Goal: Transaction & Acquisition: Purchase product/service

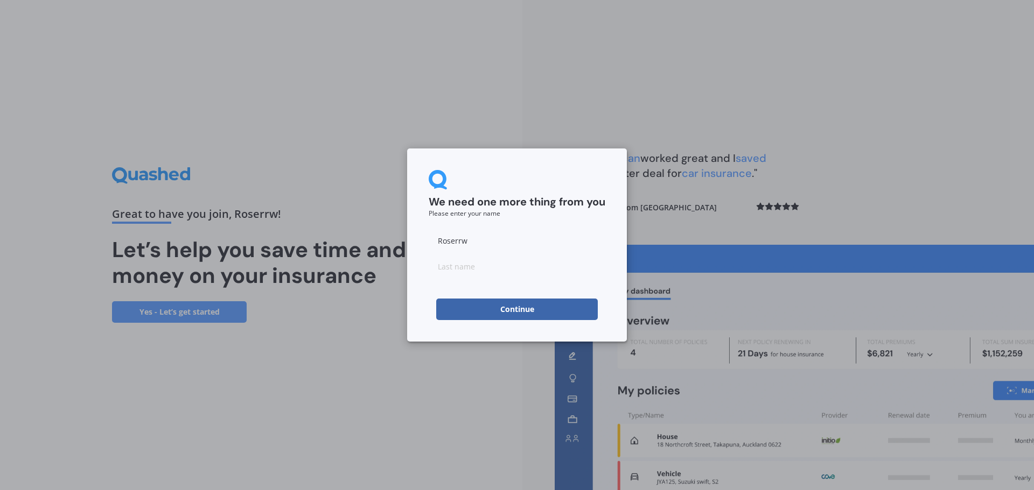
click at [476, 259] on input at bounding box center [517, 267] width 177 height 22
type input "Erwee"
drag, startPoint x: 421, startPoint y: 297, endPoint x: 448, endPoint y: 259, distance: 47.1
click at [421, 297] on div "We need one more thing from you Please enter your name Roserrw Erwee Continue" at bounding box center [517, 245] width 220 height 193
drag, startPoint x: 475, startPoint y: 241, endPoint x: 420, endPoint y: 244, distance: 54.5
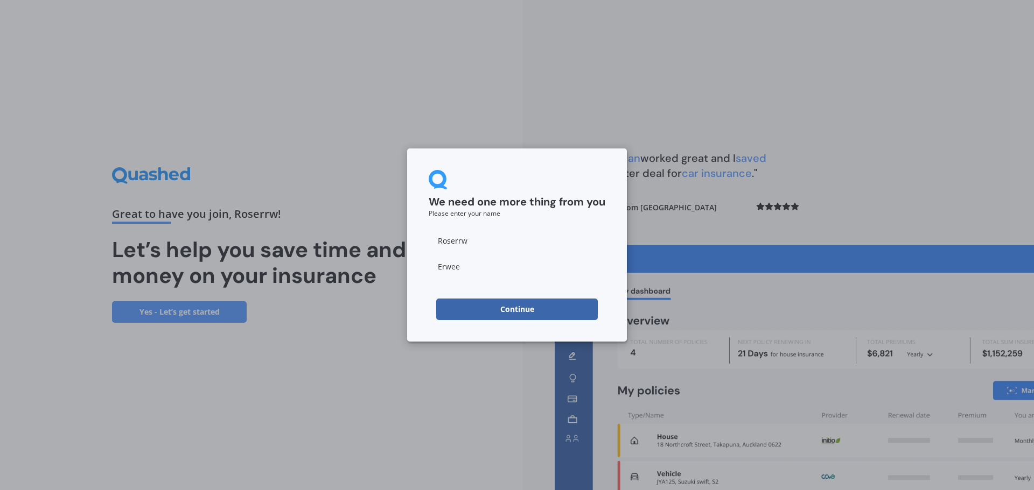
click at [420, 244] on div "We need one more thing from you Please enter your name Roserrw Erwee Continue" at bounding box center [517, 245] width 220 height 193
type input "Kat"
click at [450, 307] on button "Continue" at bounding box center [516, 310] width 161 height 22
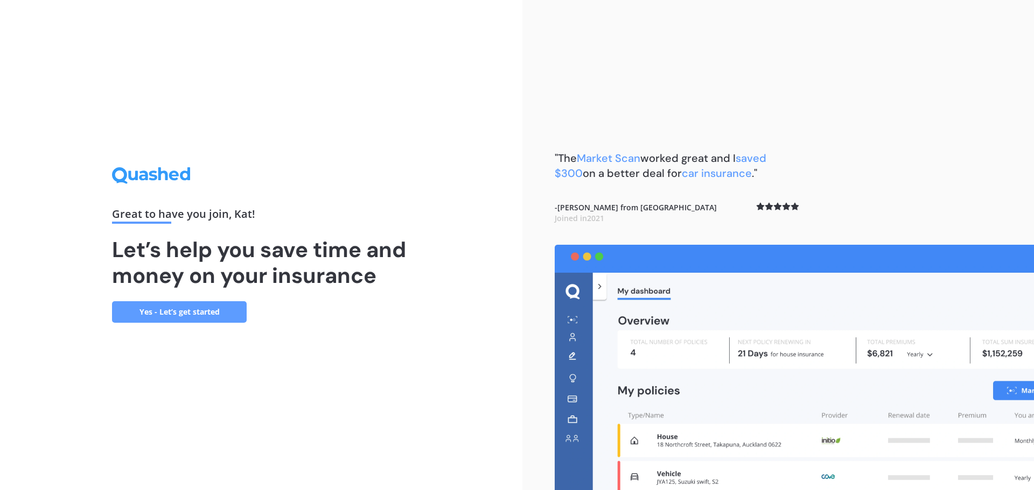
click at [200, 307] on link "Yes - Let’s get started" at bounding box center [179, 312] width 135 height 22
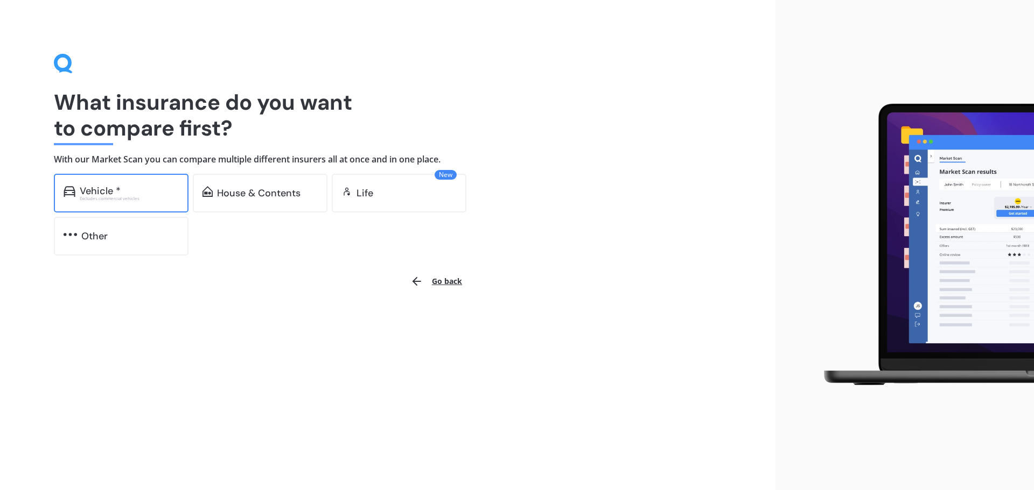
click at [130, 200] on div "Excludes commercial vehicles" at bounding box center [129, 198] width 99 height 4
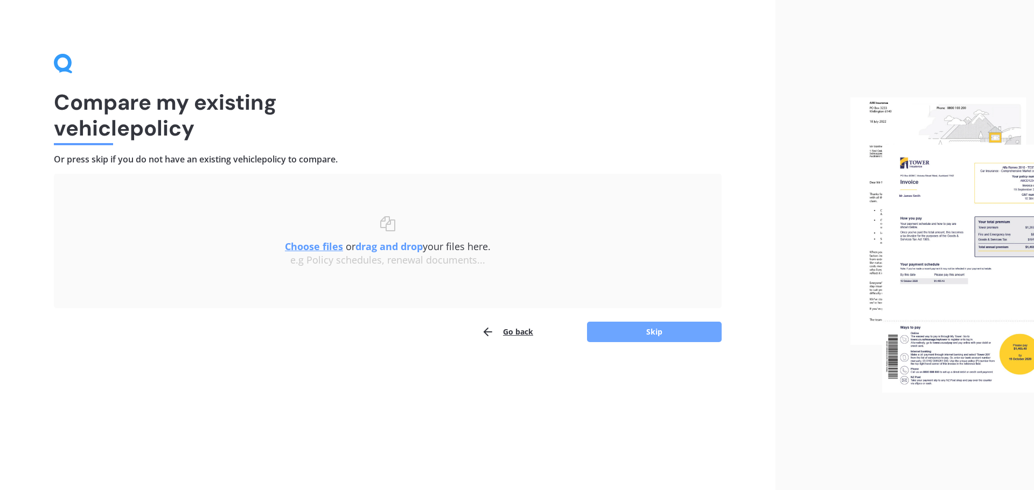
click at [657, 331] on button "Skip" at bounding box center [654, 332] width 135 height 20
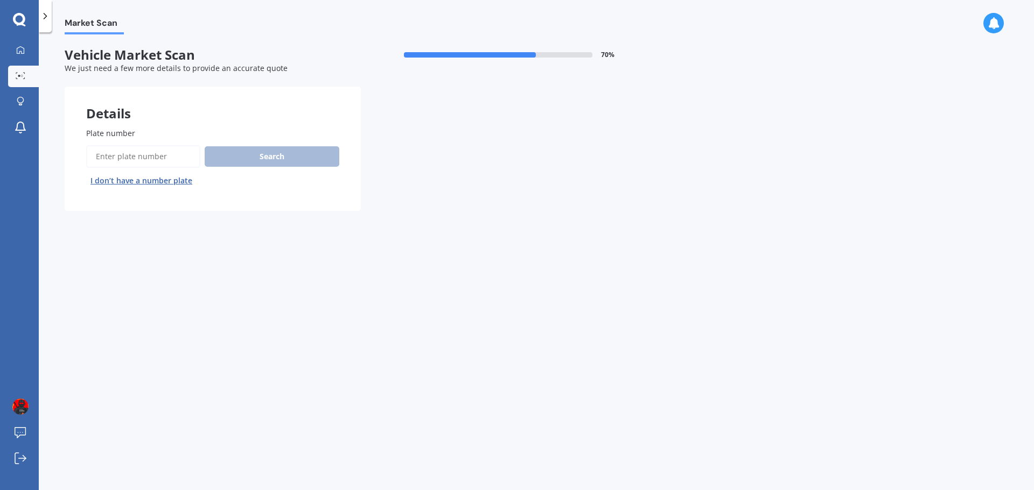
click at [138, 153] on input "Plate number" at bounding box center [143, 156] width 114 height 23
type input "DAG869"
click at [272, 156] on button "Search" at bounding box center [272, 156] width 135 height 20
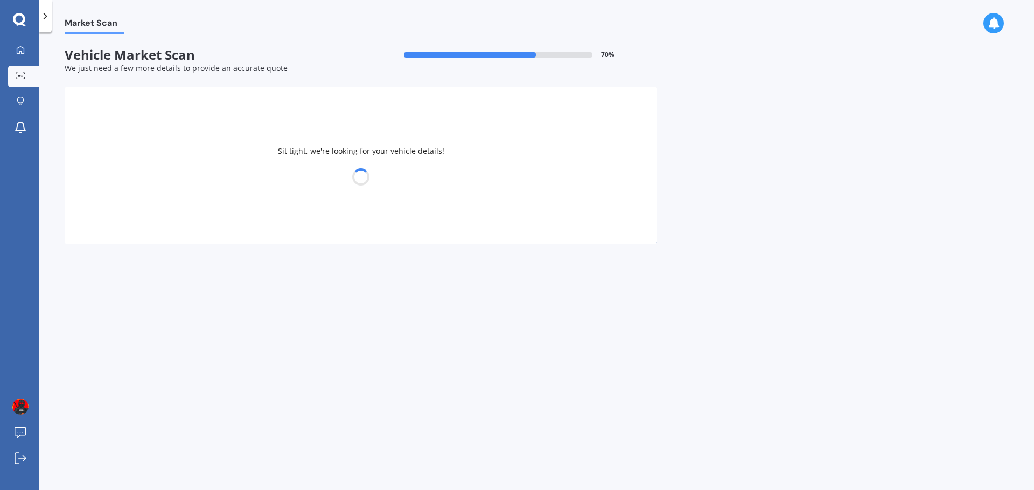
select select "TOYOTA"
select select "CAMRY"
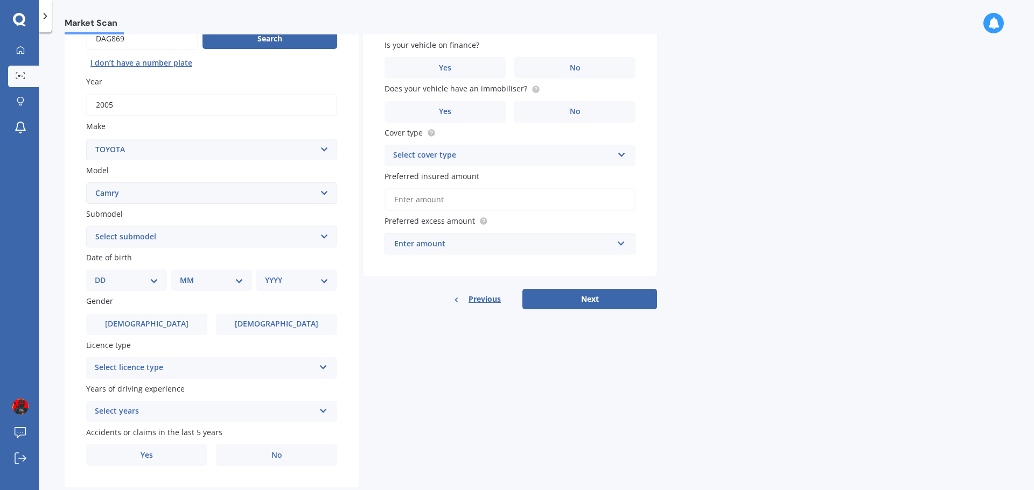
scroll to position [143, 0]
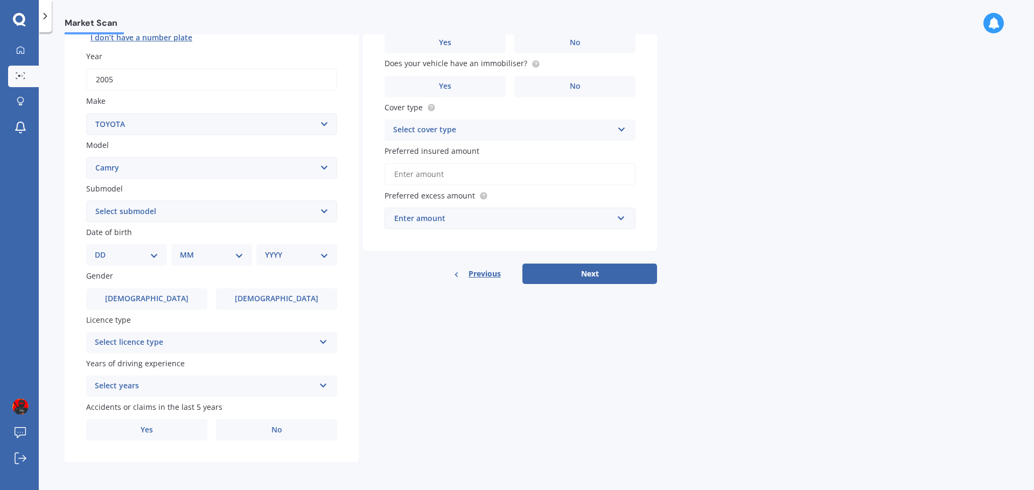
click at [129, 256] on select "DD 01 02 03 04 05 06 07 08 09 10 11 12 13 14 15 16 17 18 19 20 21 22 23 24 25 2…" at bounding box center [127, 255] width 64 height 12
select select "12"
click at [103, 249] on select "DD 01 02 03 04 05 06 07 08 09 10 11 12 13 14 15 16 17 18 19 20 21 22 23 24 25 2…" at bounding box center [127, 255] width 64 height 12
click at [202, 249] on select "MM 01 02 03 04 05 06 07 08 09 10 11 12" at bounding box center [213, 255] width 59 height 12
select select "06"
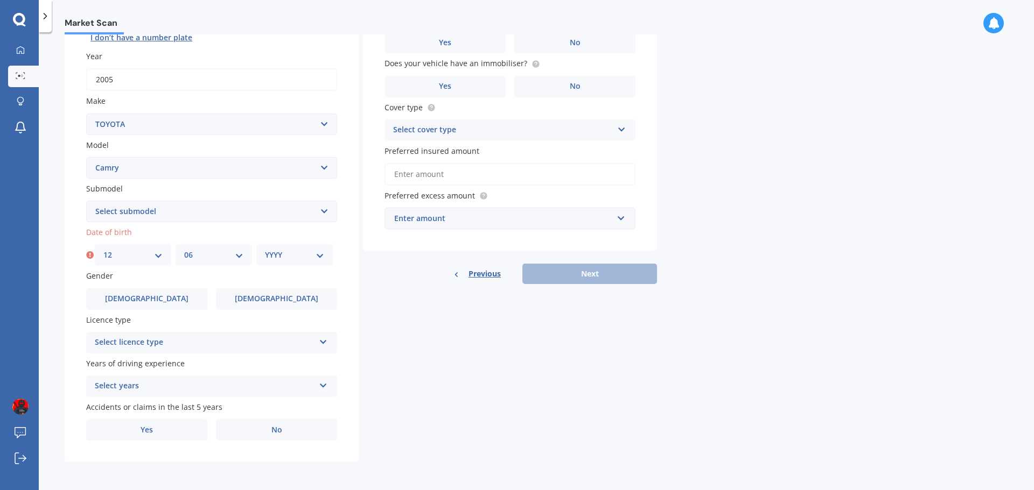
click at [184, 249] on select "MM 01 02 03 04 05 06 07 08 09 10 11 12" at bounding box center [213, 255] width 59 height 12
click at [297, 258] on select "YYYY 2025 2024 2023 2022 2021 2020 2019 2018 2017 2016 2015 2014 2013 2012 2011…" at bounding box center [294, 255] width 59 height 12
select select "2002"
click at [265, 249] on select "YYYY 2025 2024 2023 2022 2021 2020 2019 2018 2017 2016 2015 2014 2013 2012 2011…" at bounding box center [294, 255] width 59 height 12
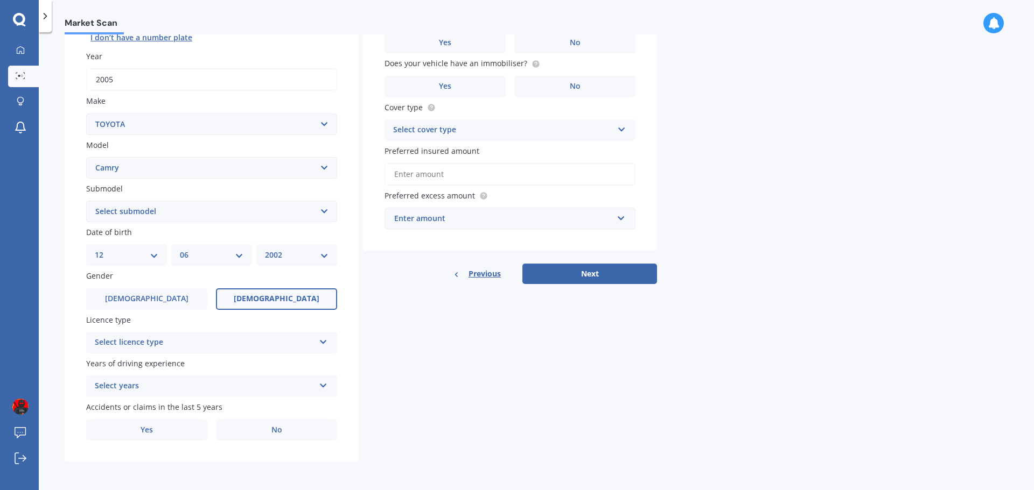
click at [282, 297] on span "[DEMOGRAPHIC_DATA]" at bounding box center [277, 298] width 86 height 9
click at [0, 0] on input "[DEMOGRAPHIC_DATA]" at bounding box center [0, 0] width 0 height 0
click at [270, 340] on div "Select licence type" at bounding box center [205, 342] width 220 height 13
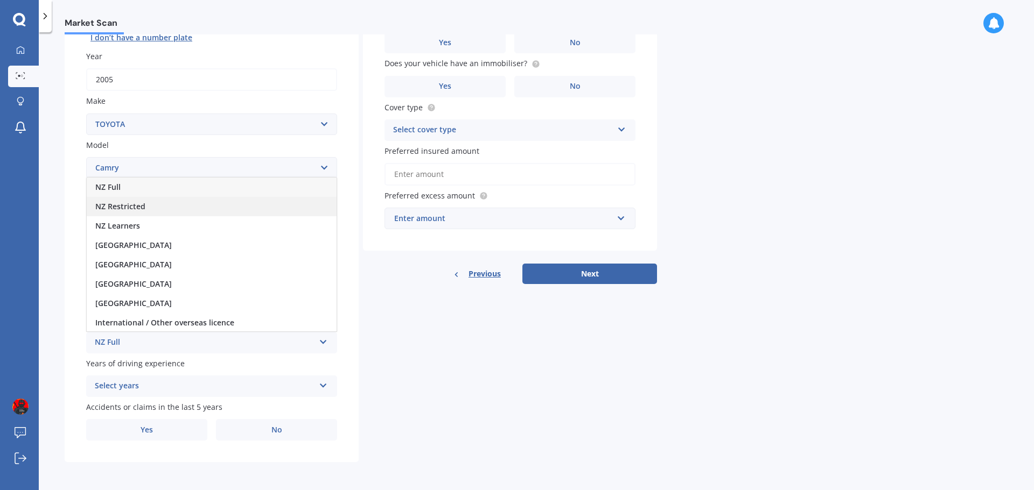
click at [151, 205] on div "NZ Restricted" at bounding box center [212, 206] width 250 height 19
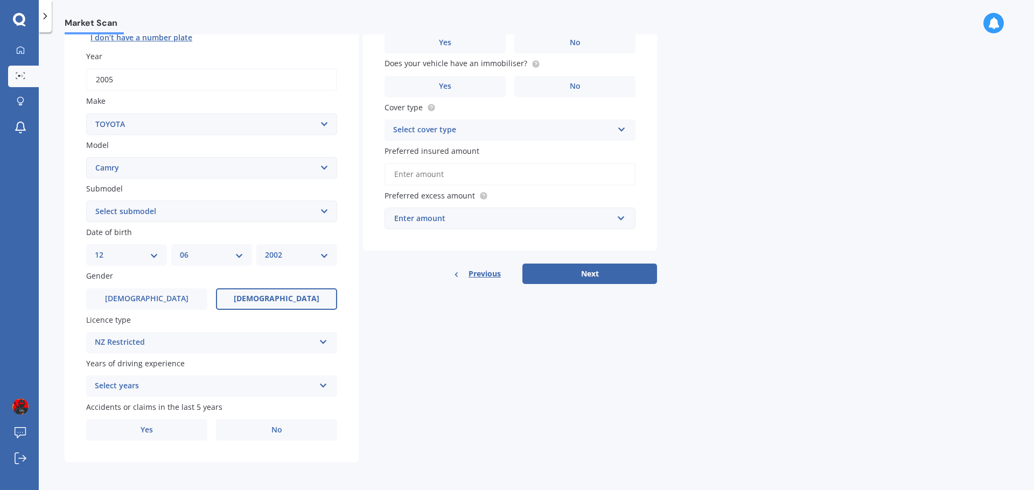
click at [180, 389] on div "Select years" at bounding box center [205, 386] width 220 height 13
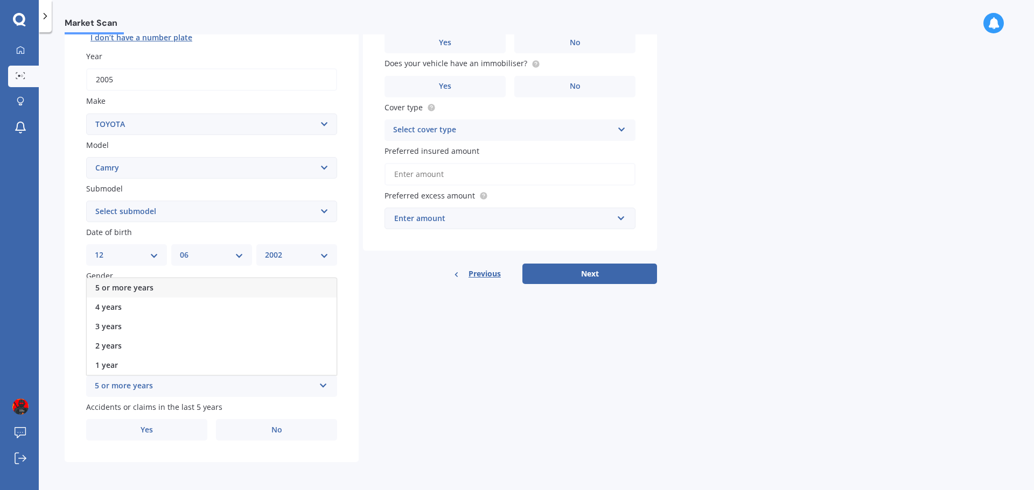
click at [162, 287] on div "5 or more years" at bounding box center [212, 287] width 250 height 19
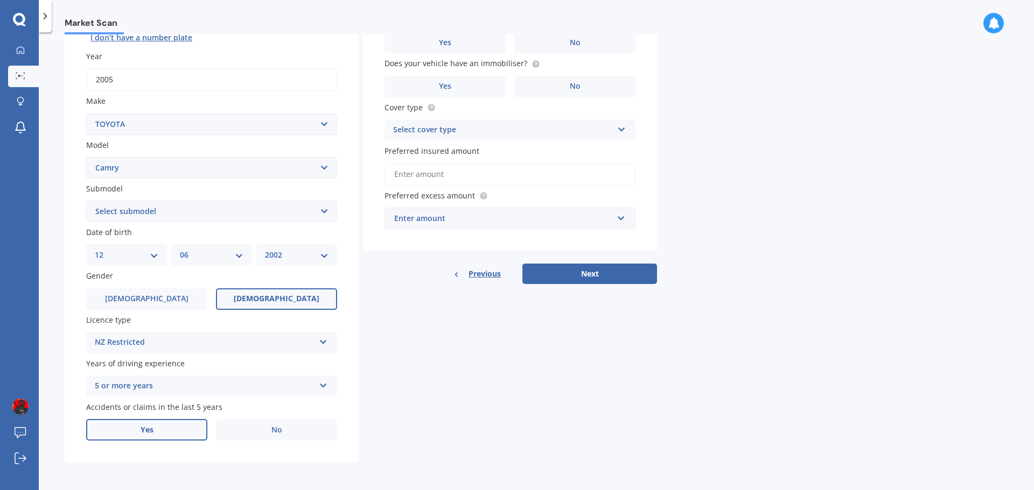
click at [169, 427] on label "Yes" at bounding box center [146, 430] width 121 height 22
click at [0, 0] on input "Yes" at bounding box center [0, 0] width 0 height 0
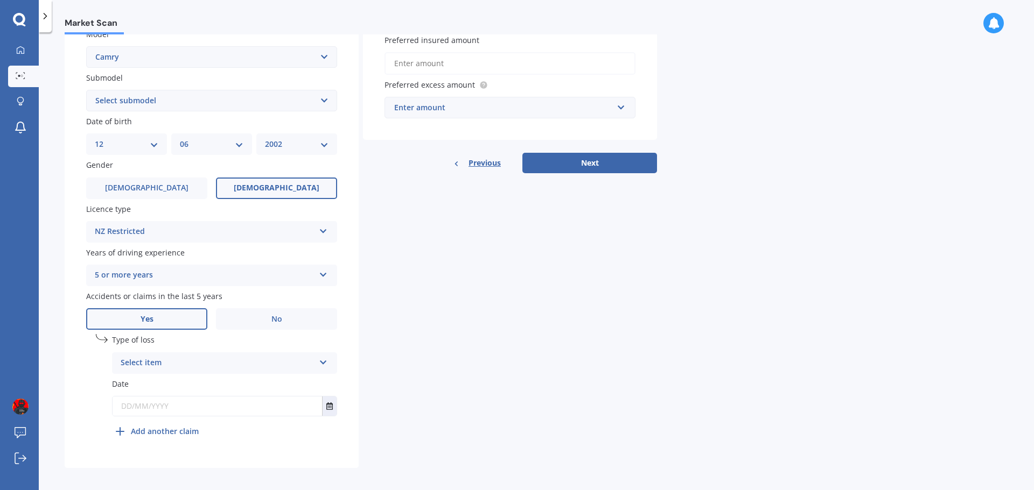
scroll to position [260, 0]
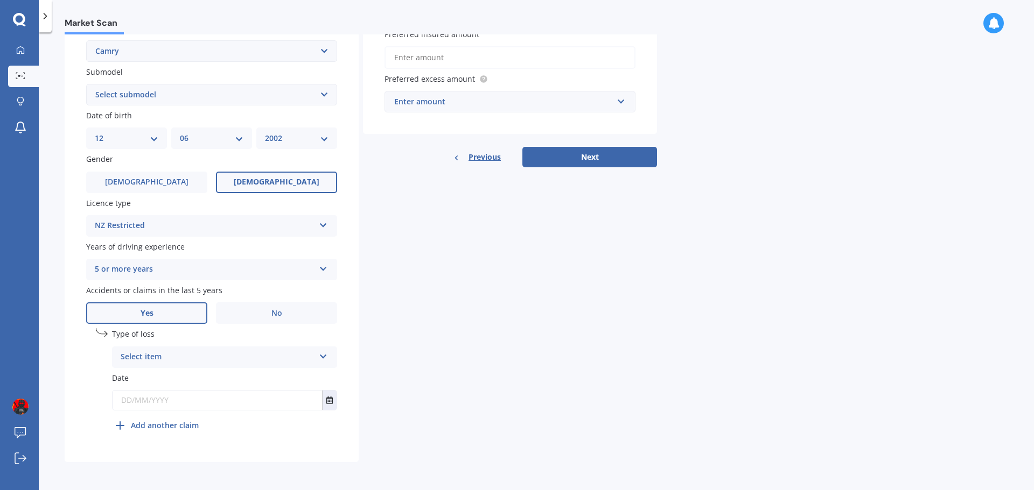
click at [212, 357] on div "Select item" at bounding box center [218, 357] width 194 height 13
click at [198, 382] on div "At fault accident" at bounding box center [225, 378] width 224 height 19
click at [133, 400] on input "text" at bounding box center [217, 400] width 209 height 19
click at [207, 369] on div "Type of loss At fault accident At fault accident Not at fault accident Date [DA…" at bounding box center [224, 371] width 225 height 86
click at [134, 397] on input "text" at bounding box center [217, 400] width 209 height 19
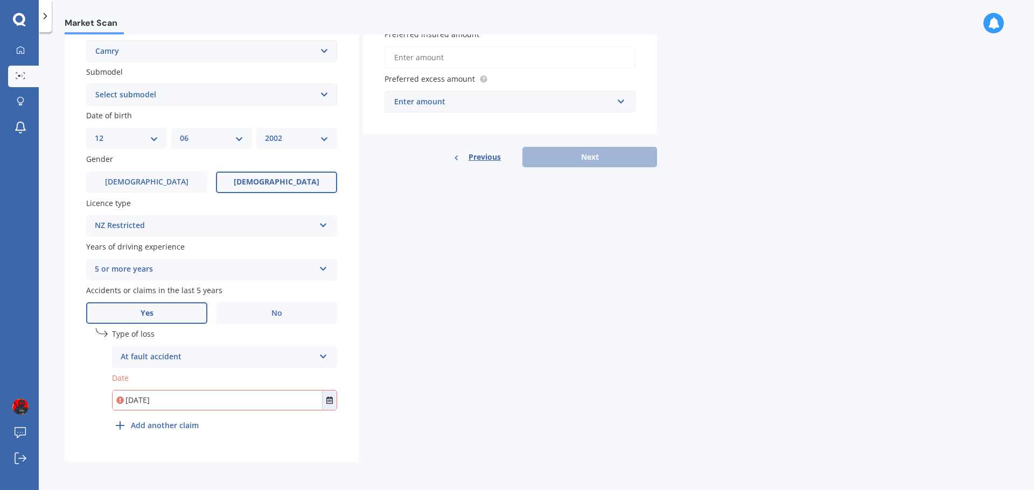
type input "[DATE]"
click at [475, 361] on div "Details Plate number Search I don’t have a number plate Year [DATE] Make Select…" at bounding box center [361, 145] width 592 height 636
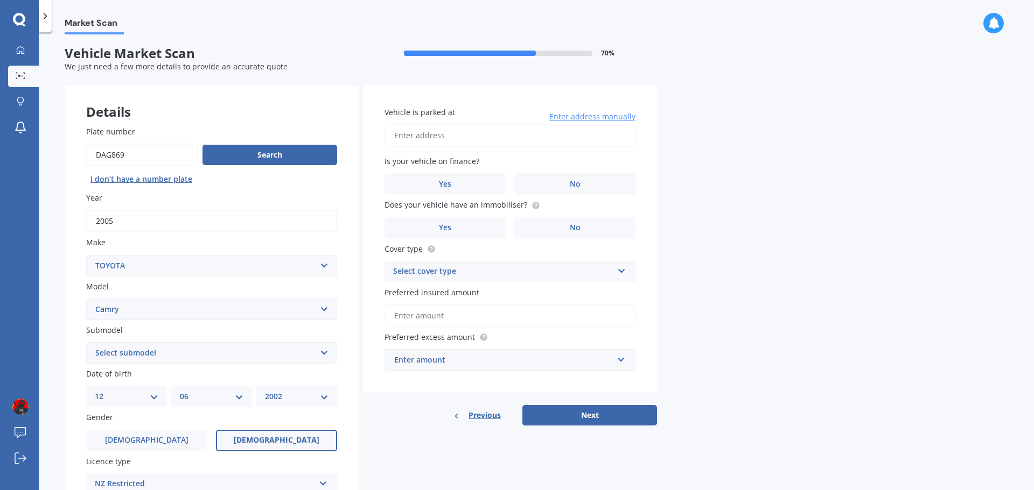
scroll to position [0, 0]
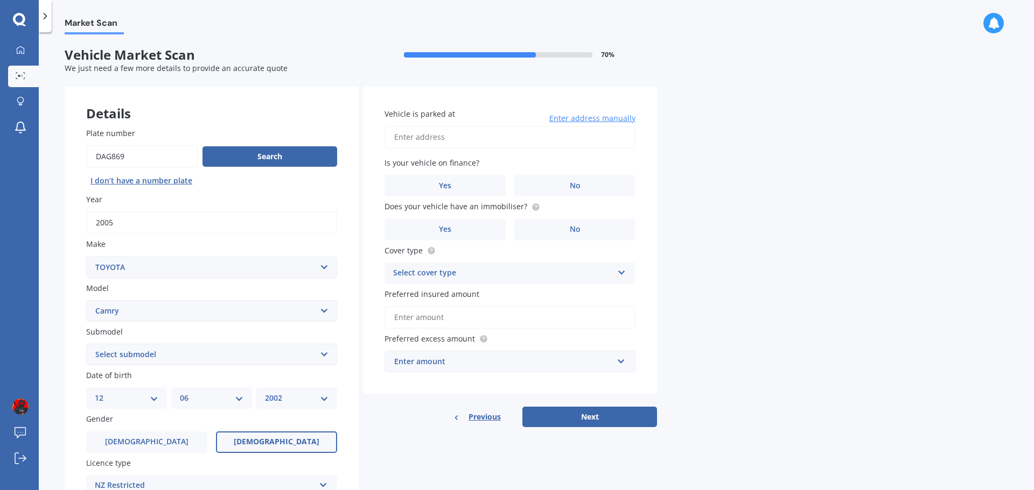
click at [488, 138] on input "Vehicle is parked at" at bounding box center [509, 137] width 251 height 23
click at [439, 131] on input "Vehicle is parked at" at bounding box center [509, 137] width 251 height 23
type input "[STREET_ADDRESS] 2010"
click at [594, 186] on label "No" at bounding box center [574, 186] width 121 height 22
click at [0, 0] on input "No" at bounding box center [0, 0] width 0 height 0
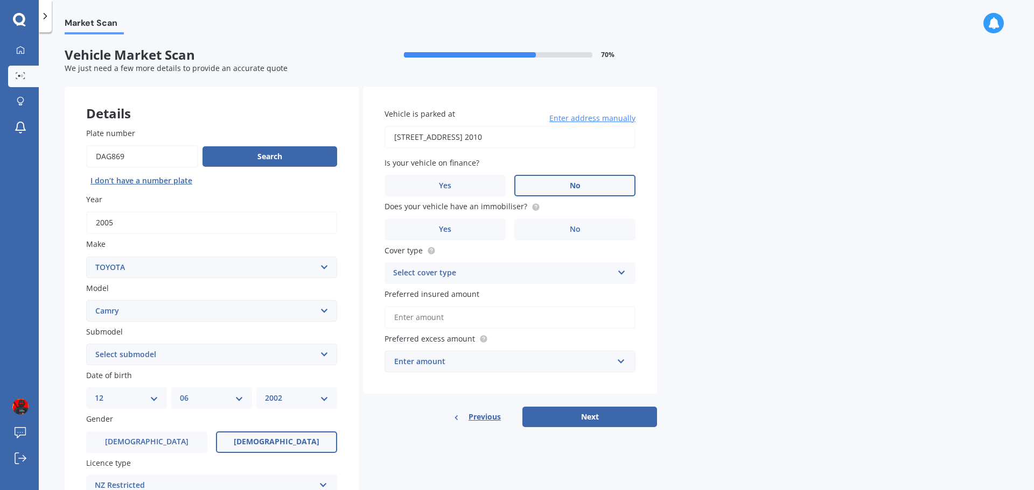
drag, startPoint x: 556, startPoint y: 227, endPoint x: 552, endPoint y: 242, distance: 15.5
click at [557, 227] on label "No" at bounding box center [574, 230] width 121 height 22
click at [0, 0] on input "No" at bounding box center [0, 0] width 0 height 0
click at [532, 273] on div "Select cover type" at bounding box center [503, 273] width 220 height 13
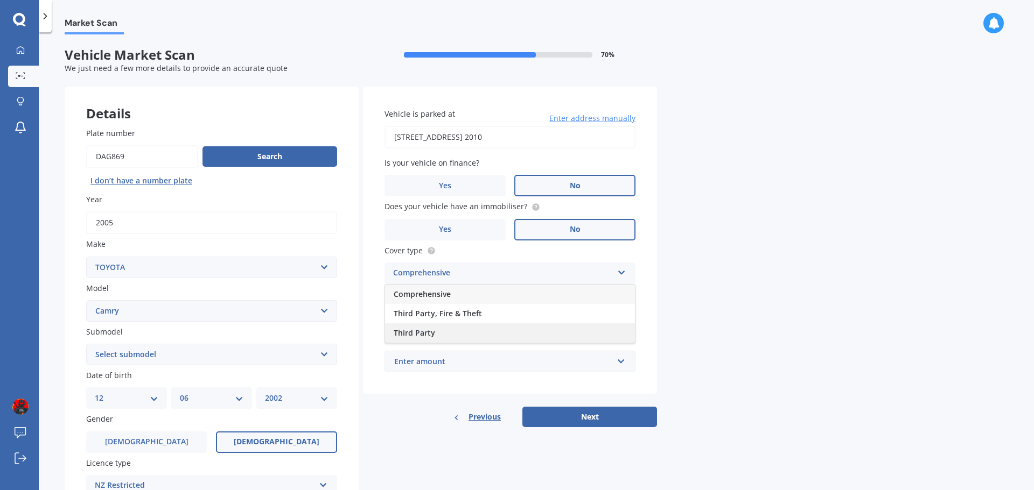
click at [476, 333] on div "Third Party" at bounding box center [510, 333] width 250 height 19
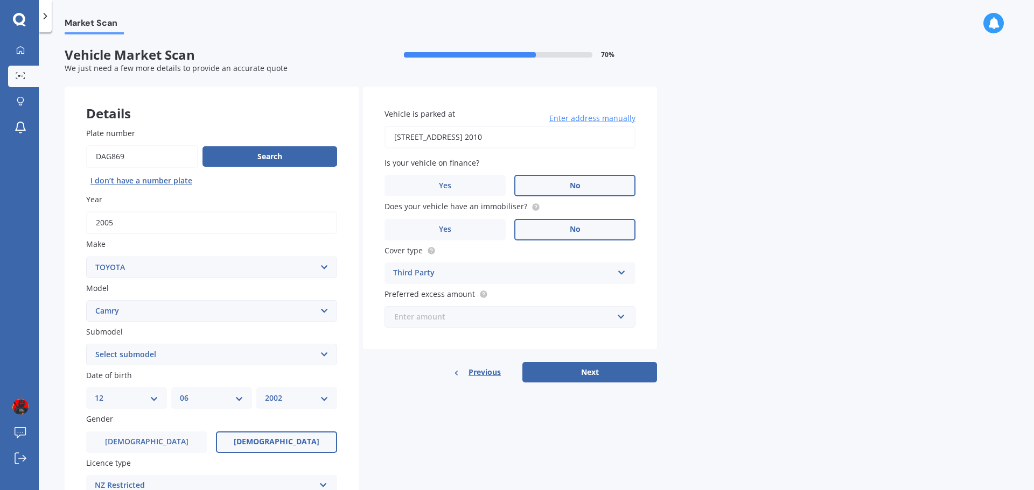
click at [494, 326] on input "text" at bounding box center [505, 317] width 241 height 20
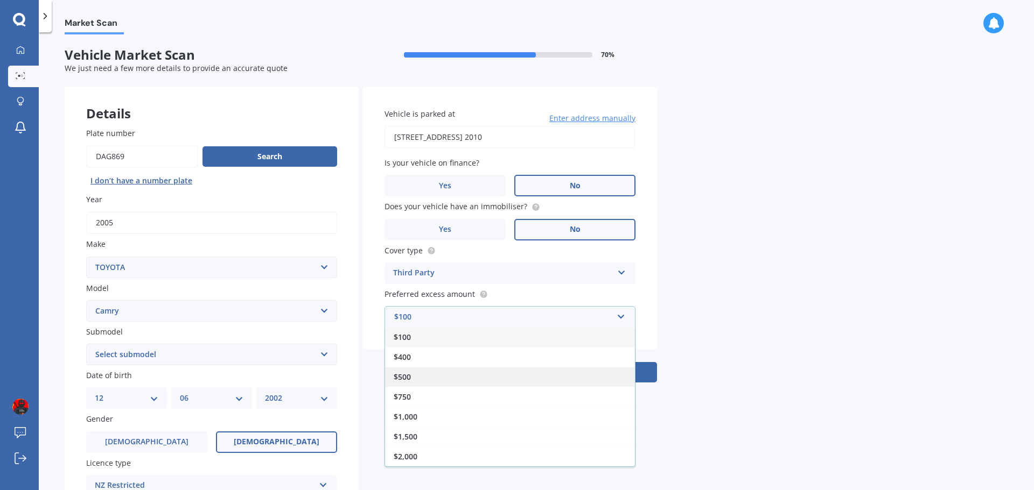
click at [441, 373] on div "$500" at bounding box center [510, 377] width 250 height 20
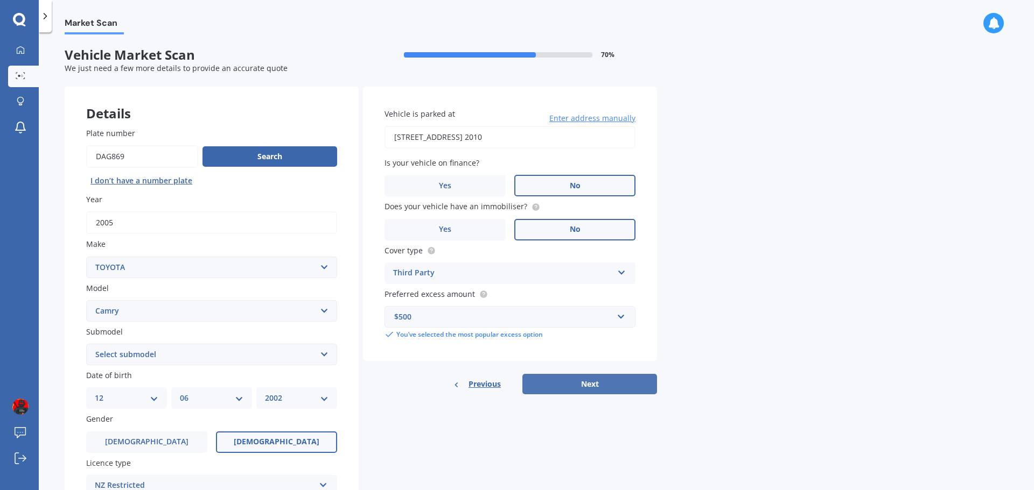
click at [614, 382] on button "Next" at bounding box center [589, 384] width 135 height 20
click at [315, 362] on select "Select submodel (All other) Altise 2.4 Altise 3.0 V6 Ateva 2.4 Ateva 3.0 V6 Azu…" at bounding box center [211, 355] width 251 height 22
select select "SPORTIVO"
click at [86, 344] on select "Select submodel (All other) Altise 2.4 Altise 3.0 V6 Ateva 2.4 Ateva 3.0 V6 Azu…" at bounding box center [211, 355] width 251 height 22
click at [552, 387] on button "Next" at bounding box center [589, 384] width 135 height 20
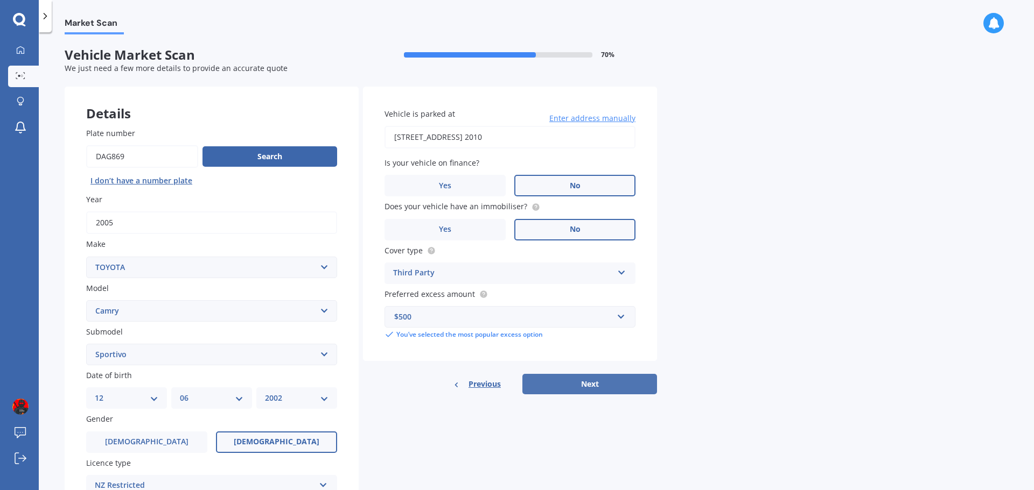
select select "12"
select select "06"
select select "2002"
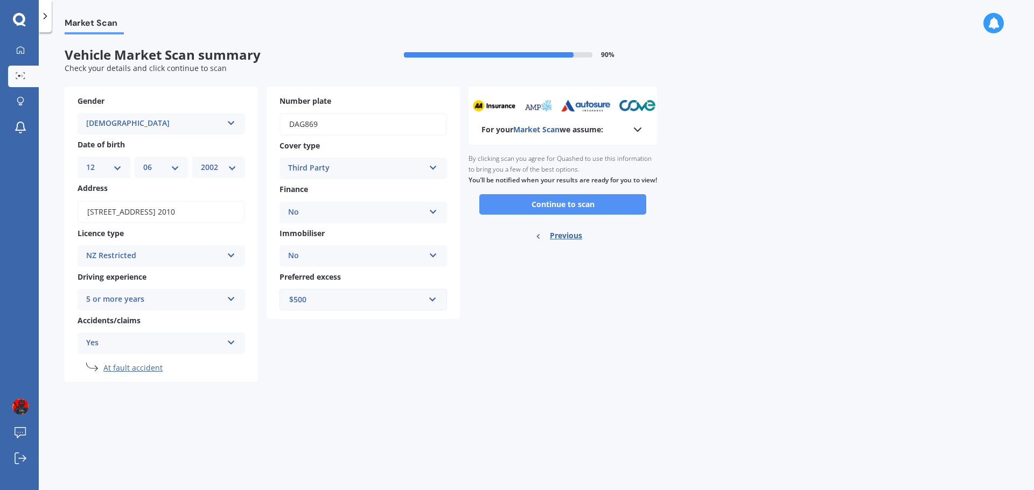
click at [576, 214] on button "Continue to scan" at bounding box center [562, 204] width 167 height 20
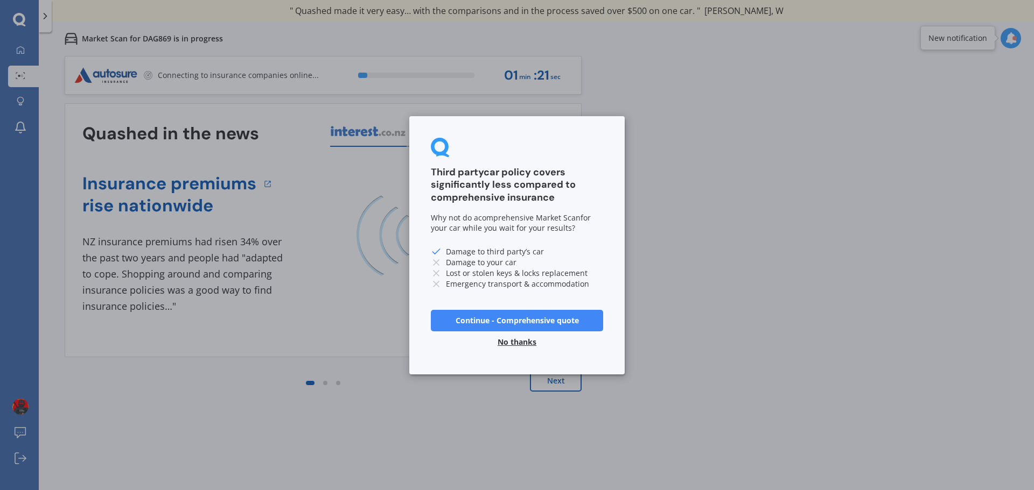
click at [518, 341] on button "No thanks" at bounding box center [517, 342] width 52 height 22
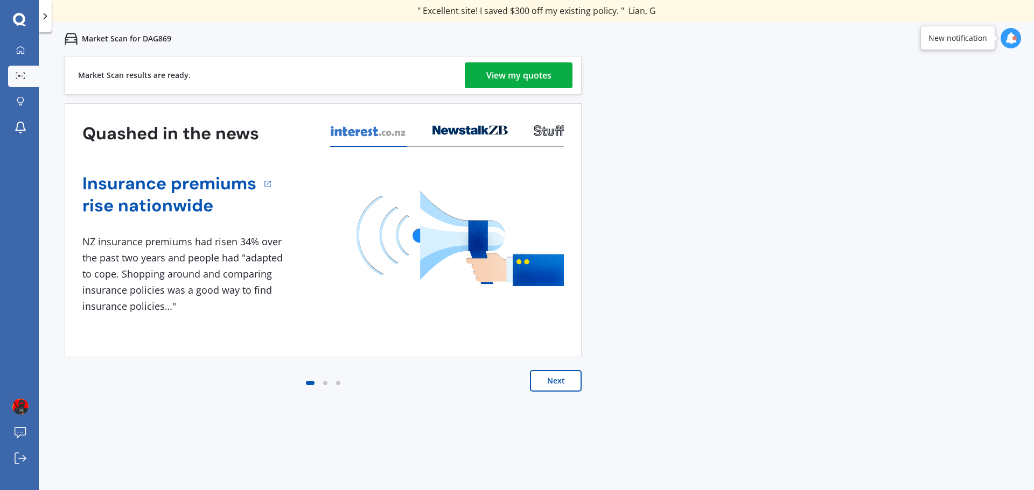
click at [536, 68] on div "View my quotes" at bounding box center [518, 75] width 65 height 26
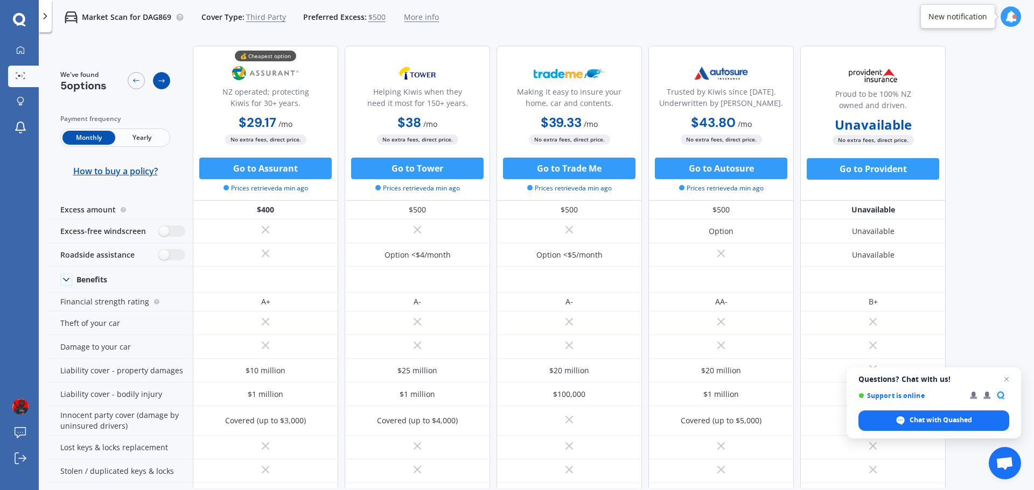
click at [159, 85] on icon at bounding box center [161, 80] width 9 height 9
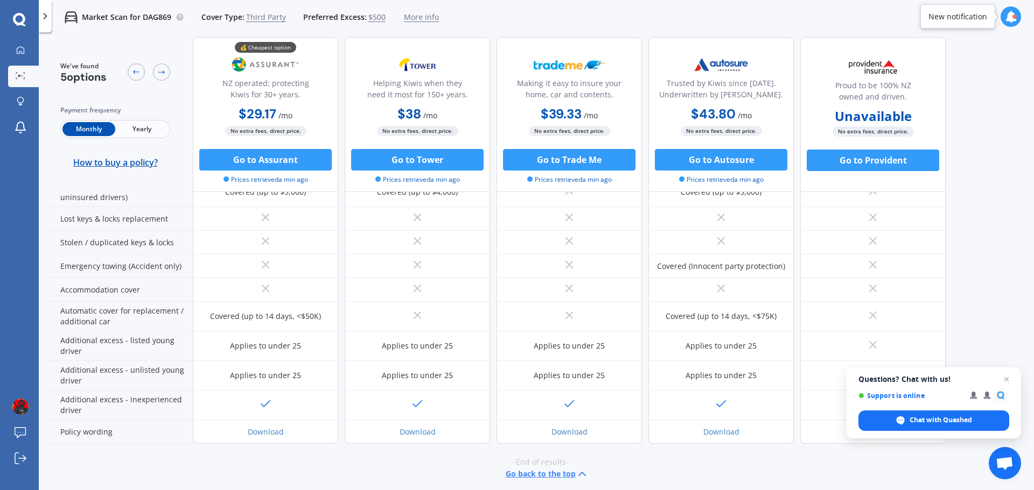
scroll to position [234, 0]
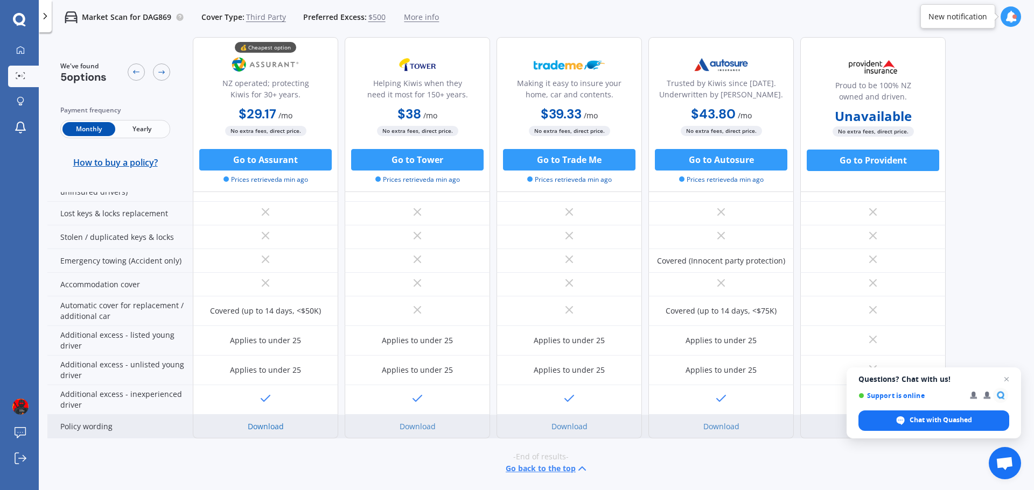
click at [276, 430] on link "Download" at bounding box center [266, 427] width 36 height 10
